Goal: Task Accomplishment & Management: Manage account settings

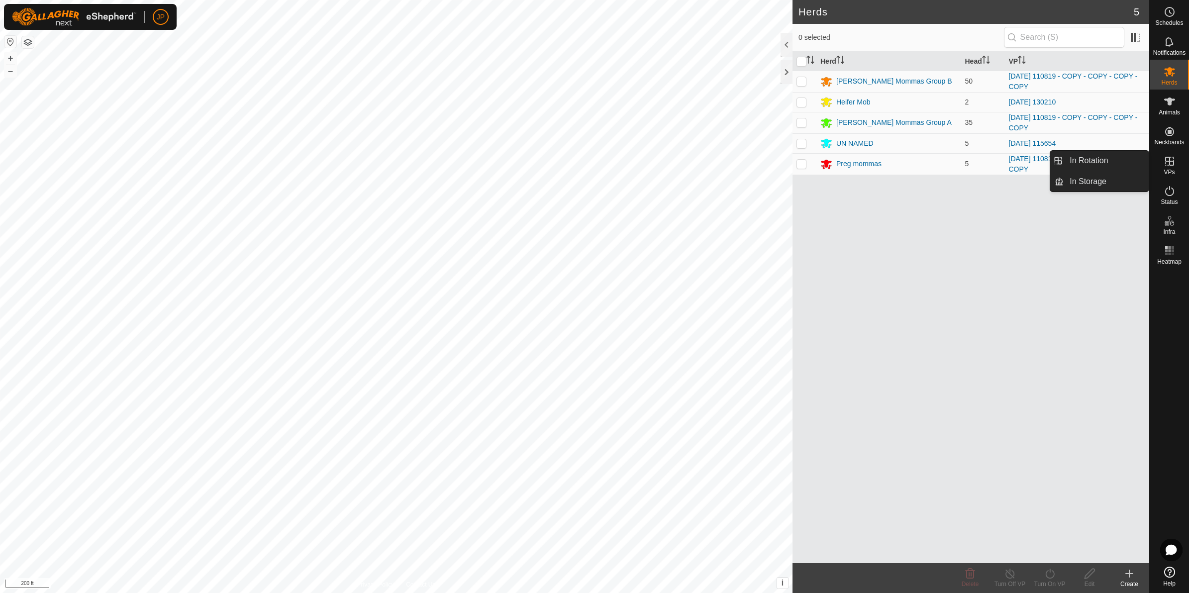
click at [1178, 165] on es-virtualpaddocks-svg-icon at bounding box center [1170, 161] width 18 height 16
click at [1125, 162] on link "In Rotation" at bounding box center [1106, 161] width 85 height 20
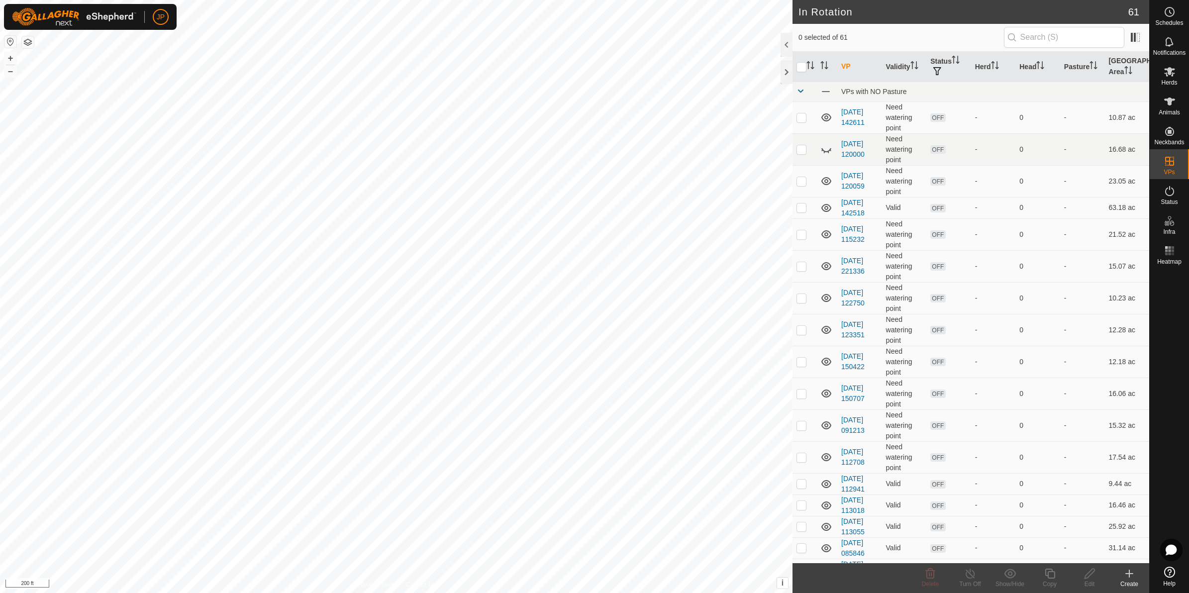
click at [1127, 574] on icon at bounding box center [1129, 574] width 7 height 0
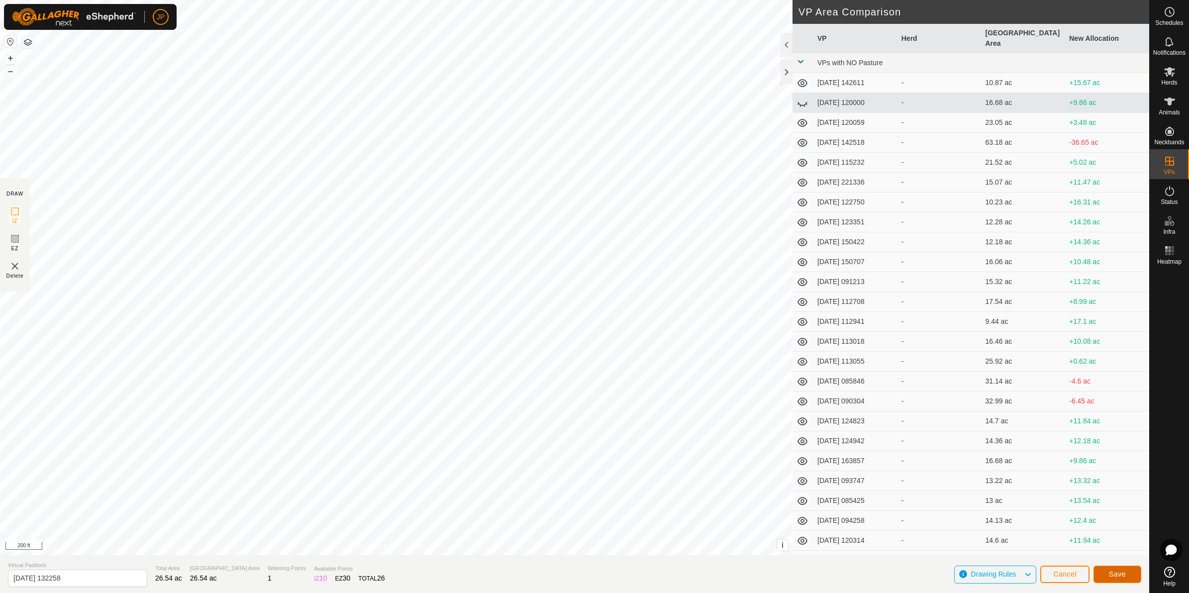
click at [1114, 570] on span "Save" at bounding box center [1117, 574] width 17 height 8
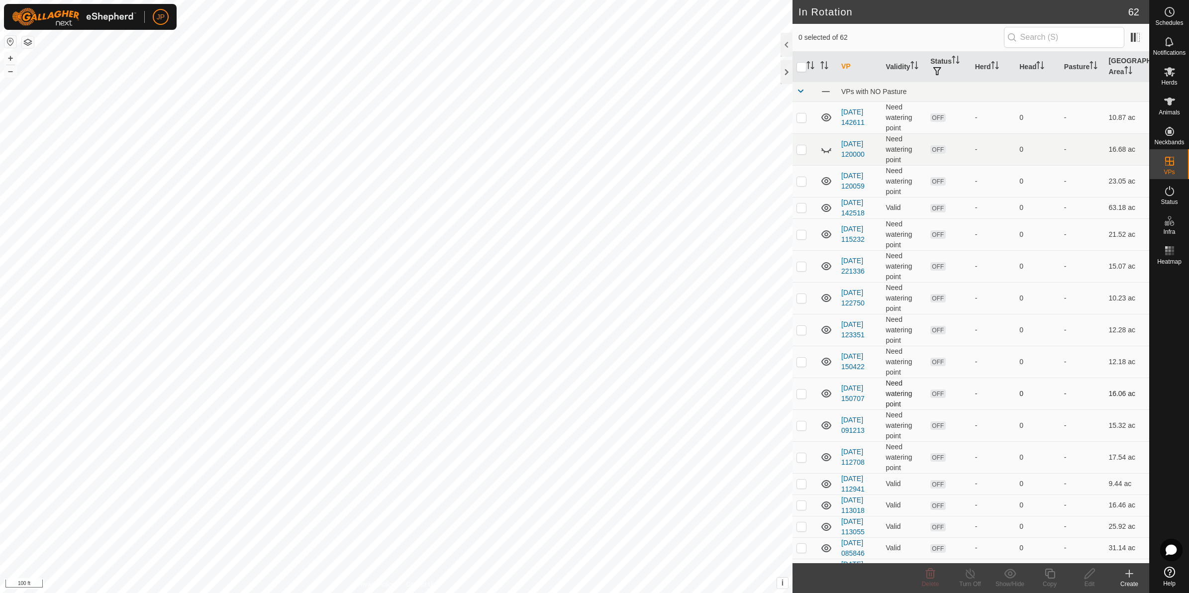
checkbox input "true"
click at [1053, 569] on icon at bounding box center [1050, 574] width 12 height 12
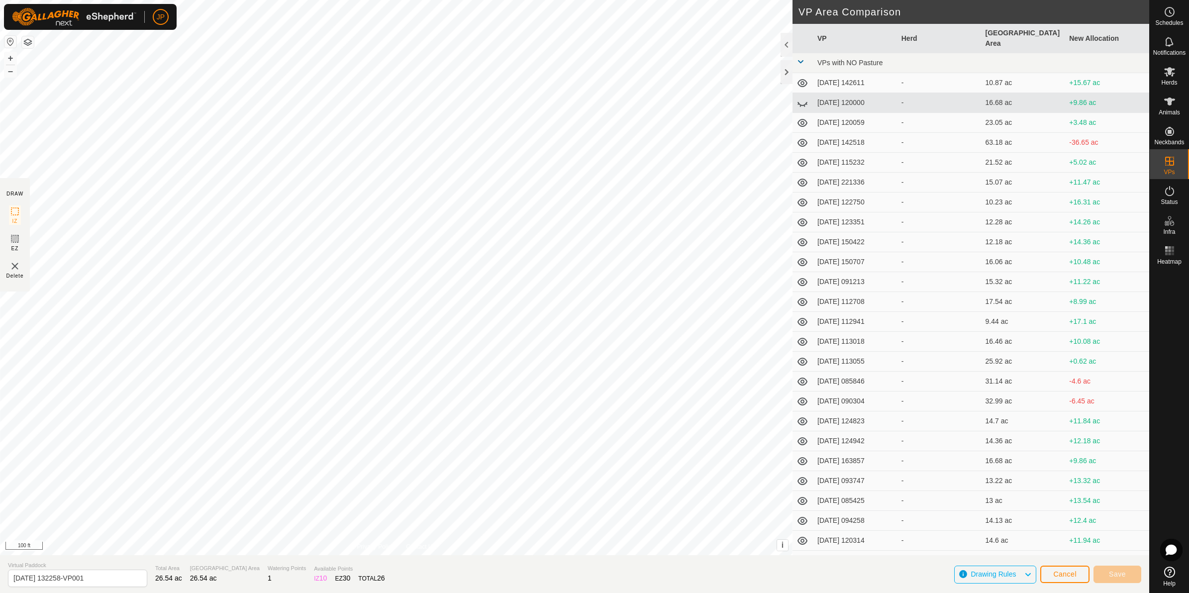
click at [423, 0] on html "JP Schedules Notifications Herds Animals Neckbands VPs Status Infra Heatmap Hel…" at bounding box center [594, 296] width 1189 height 593
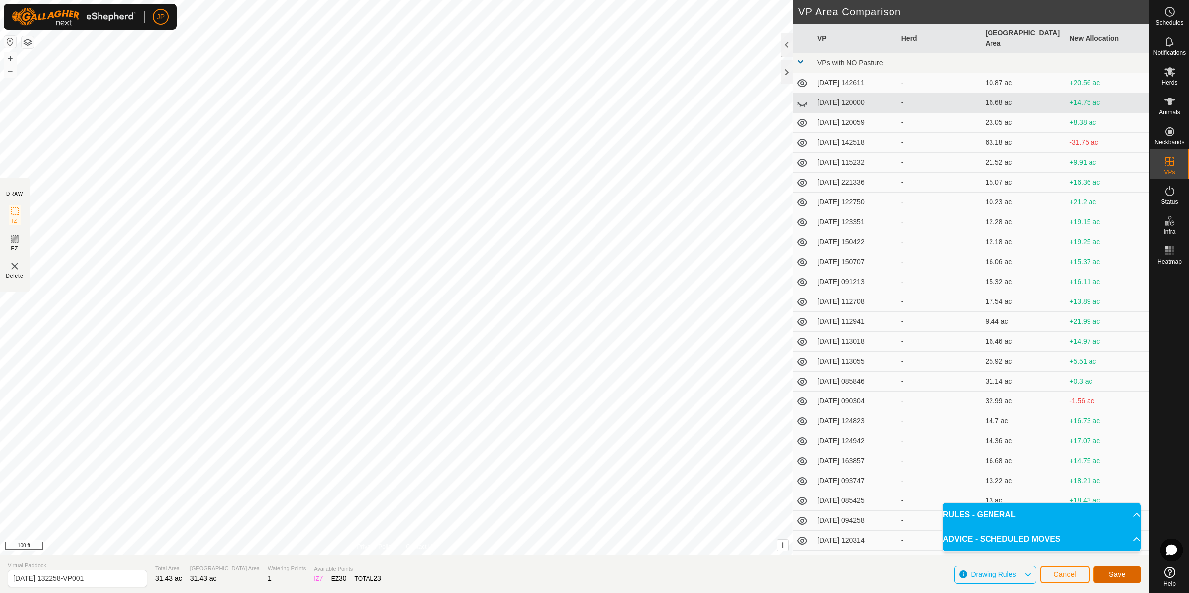
click at [1105, 566] on button "Save" at bounding box center [1117, 574] width 48 height 17
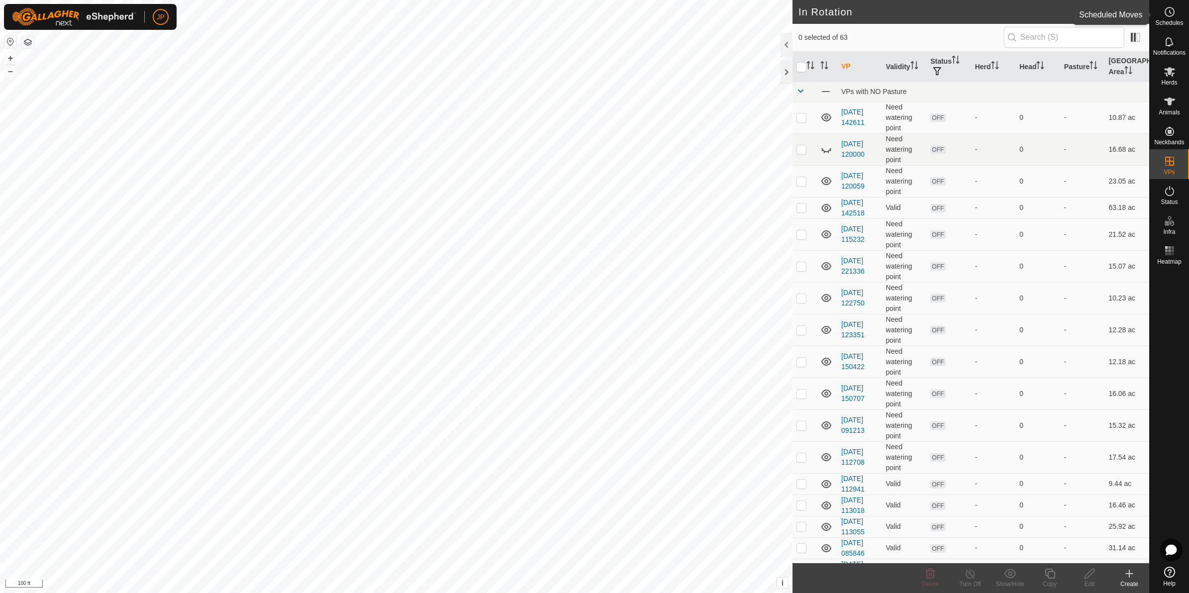
click at [1178, 15] on div "Schedules" at bounding box center [1169, 15] width 39 height 30
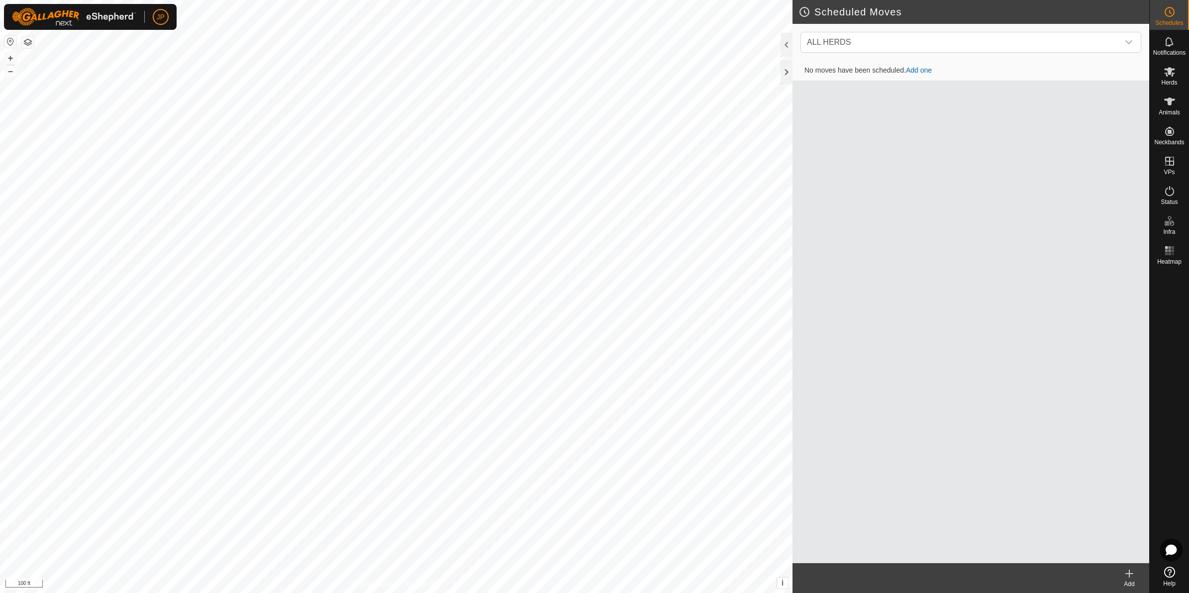
click at [916, 72] on link "Add one" at bounding box center [919, 70] width 26 height 8
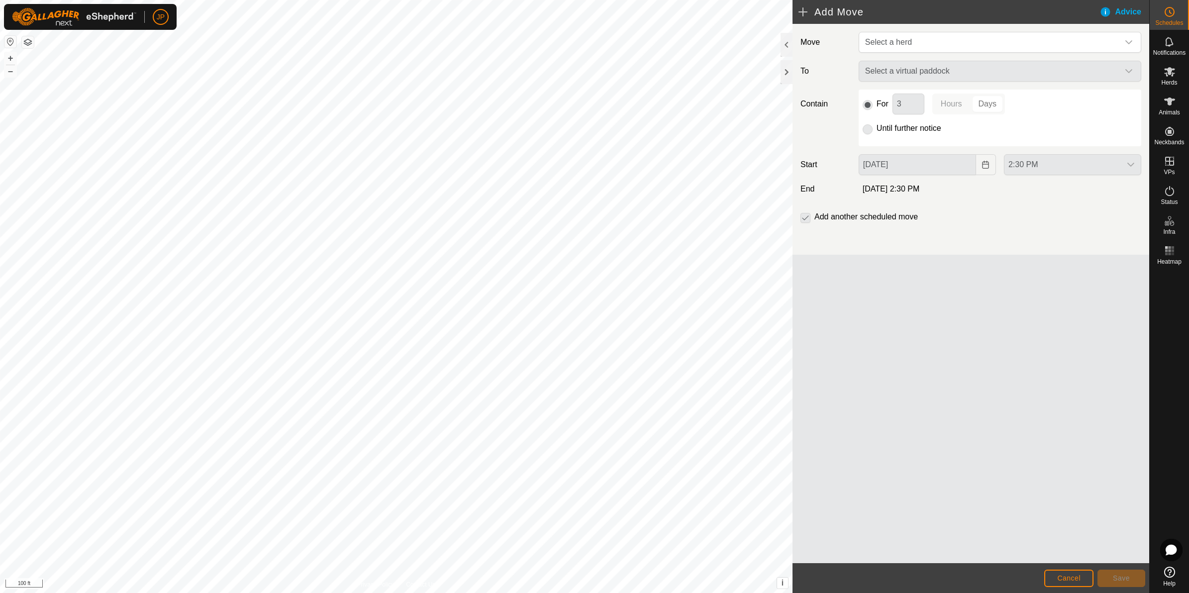
drag, startPoint x: 861, startPoint y: 135, endPoint x: 867, endPoint y: 130, distance: 8.1
click at [861, 135] on div "For 3 Hours Days Until further notice" at bounding box center [1000, 118] width 283 height 57
click at [867, 129] on p-radiobutton at bounding box center [868, 128] width 10 height 12
click at [867, 130] on p-radiobutton at bounding box center [868, 128] width 10 height 12
click at [894, 34] on span "Select a herd" at bounding box center [990, 42] width 258 height 20
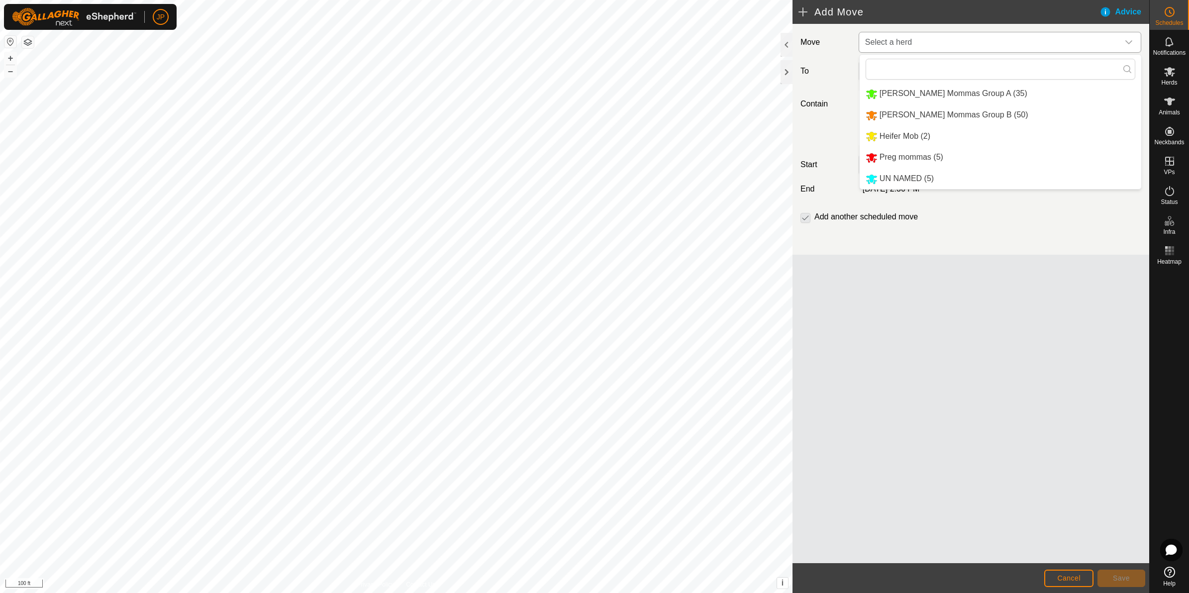
click at [889, 94] on li "[PERSON_NAME] Mommas Group A (35)" at bounding box center [1001, 94] width 282 height 20
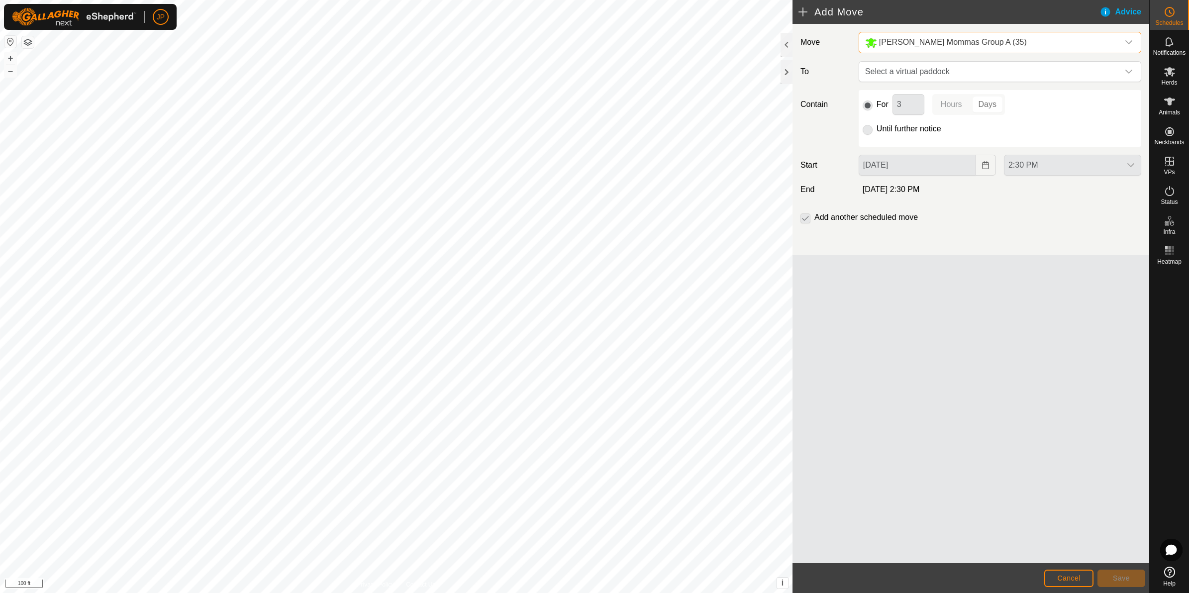
click at [1125, 36] on div "dropdown trigger" at bounding box center [1129, 42] width 20 height 20
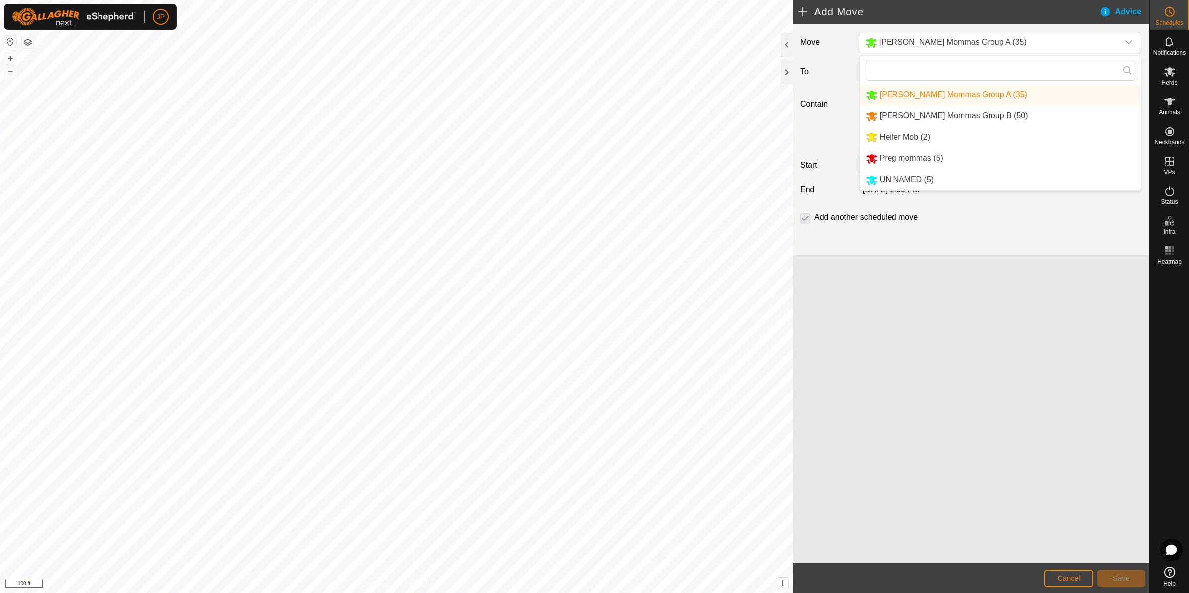
click at [899, 117] on li "[PERSON_NAME] Mommas Group B (50)" at bounding box center [1001, 116] width 282 height 20
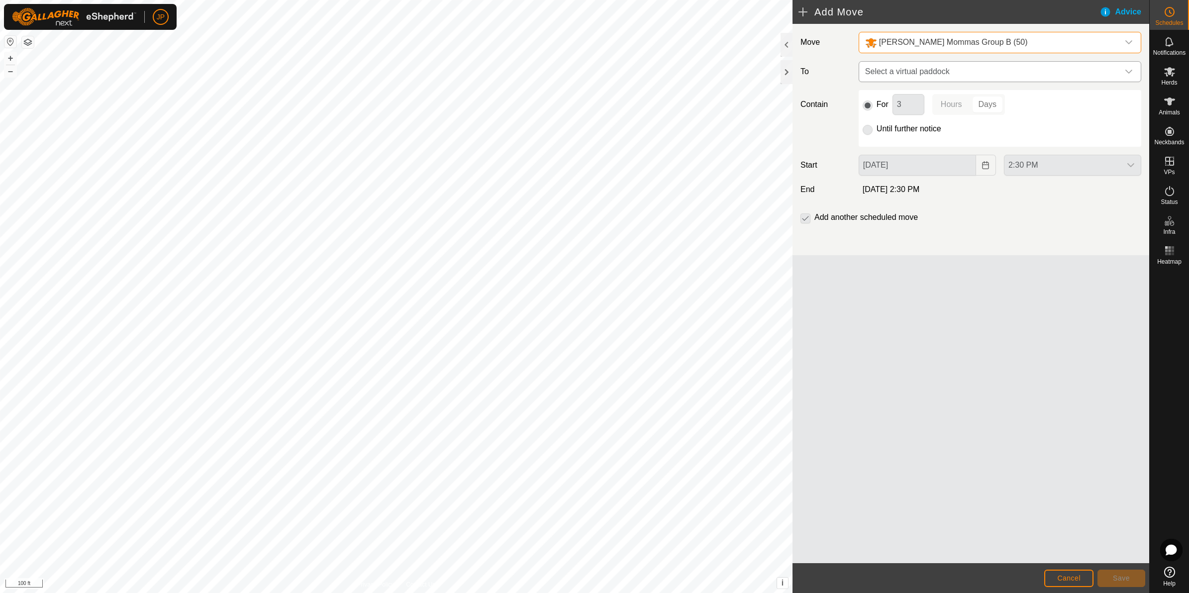
click at [961, 65] on span "Select a virtual paddock" at bounding box center [990, 72] width 258 height 20
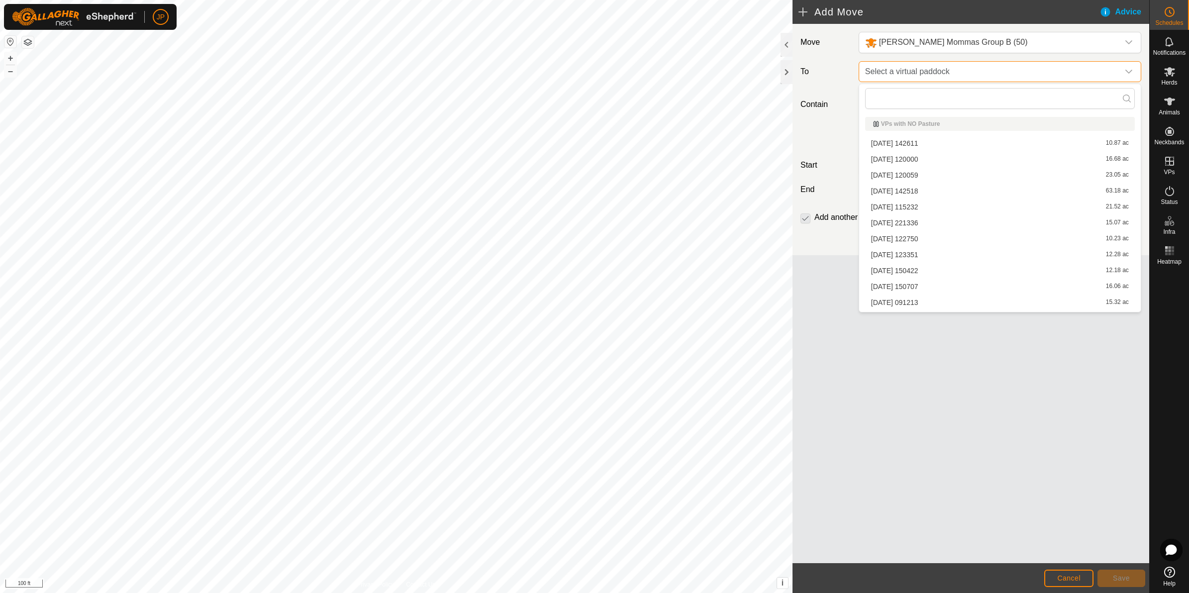
click at [959, 68] on span "Select a virtual paddock" at bounding box center [990, 72] width 258 height 20
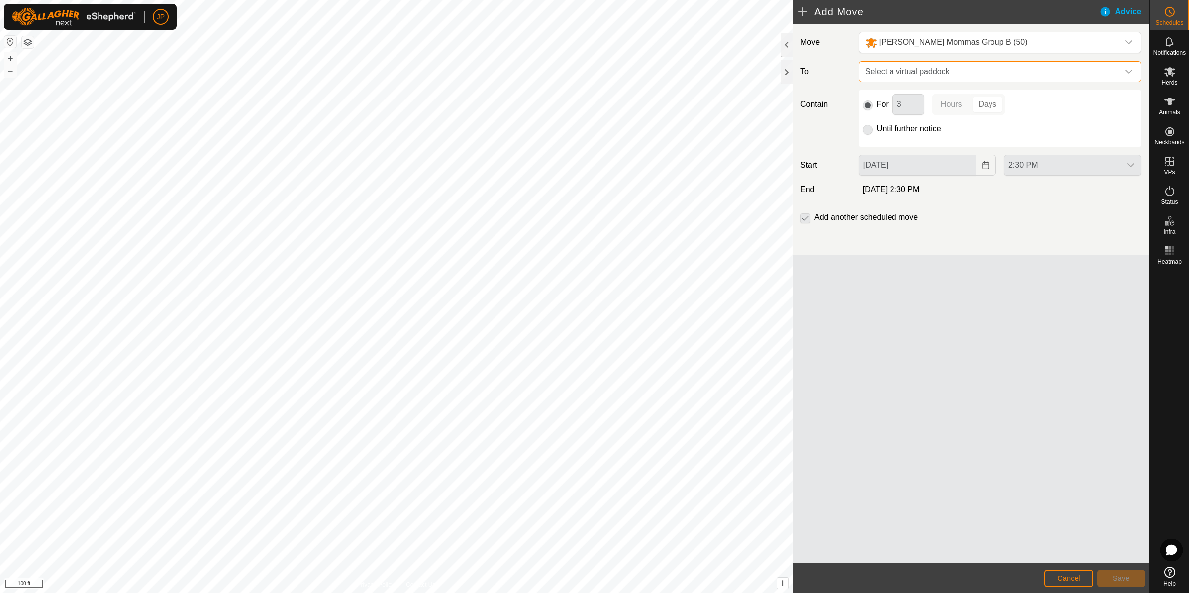
click at [871, 133] on p-radiobutton at bounding box center [868, 129] width 10 height 12
click at [1073, 585] on button "Cancel" at bounding box center [1068, 578] width 49 height 17
